Goal: Transaction & Acquisition: Purchase product/service

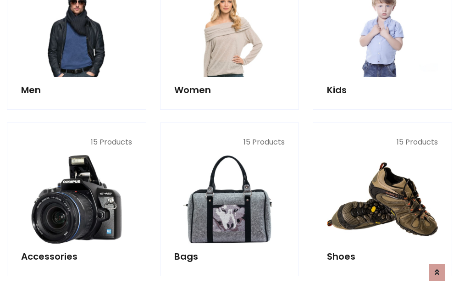
scroll to position [307, 0]
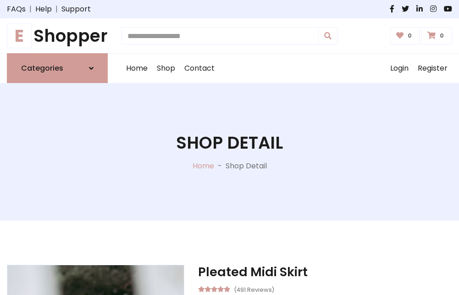
click at [57, 36] on h1 "E Shopper" at bounding box center [57, 36] width 101 height 20
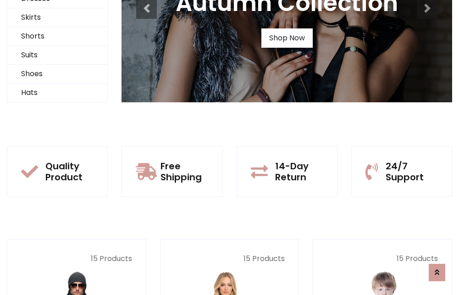
scroll to position [89, 0]
